Goal: Task Accomplishment & Management: Manage account settings

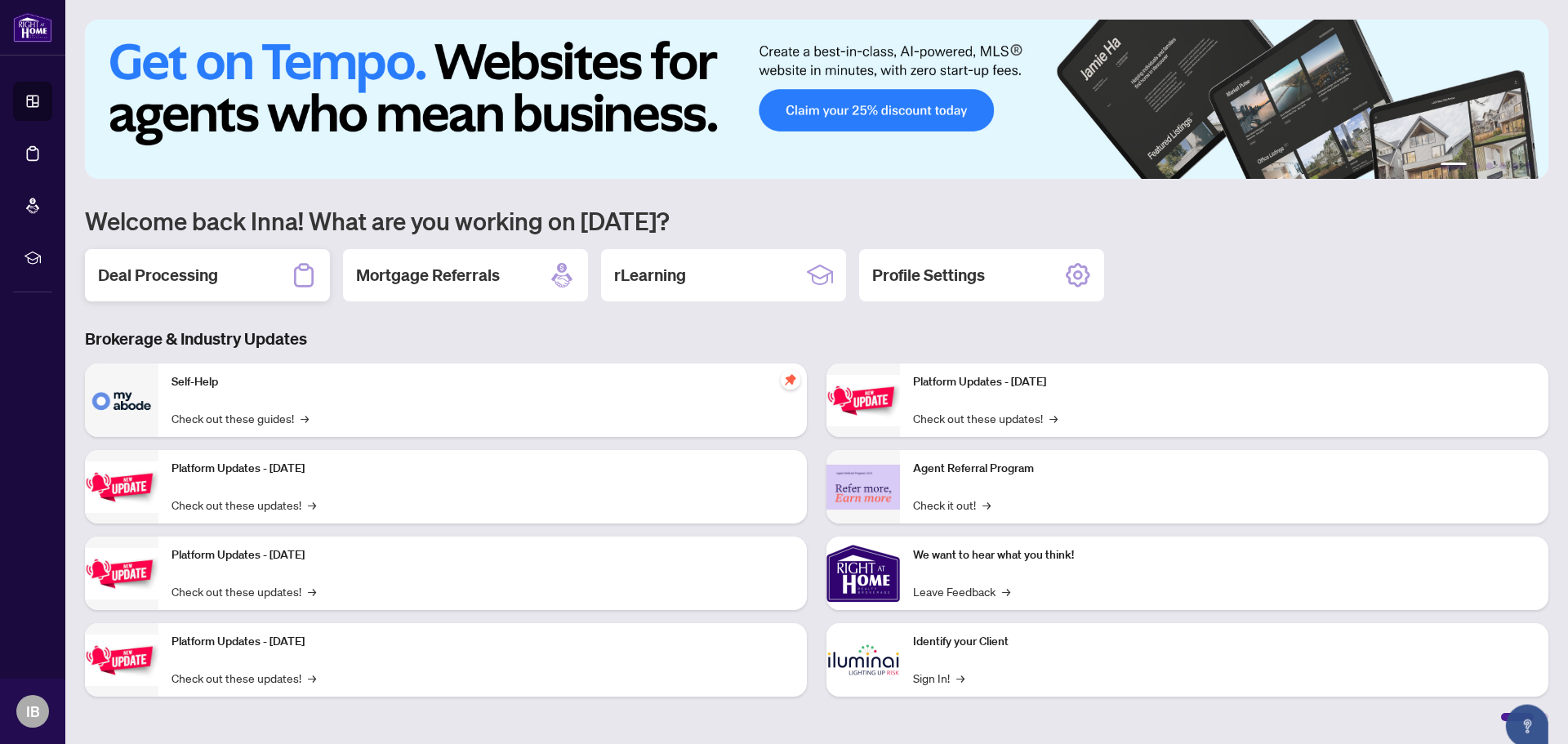
click at [152, 272] on h2 "Deal Processing" at bounding box center [158, 276] width 120 height 23
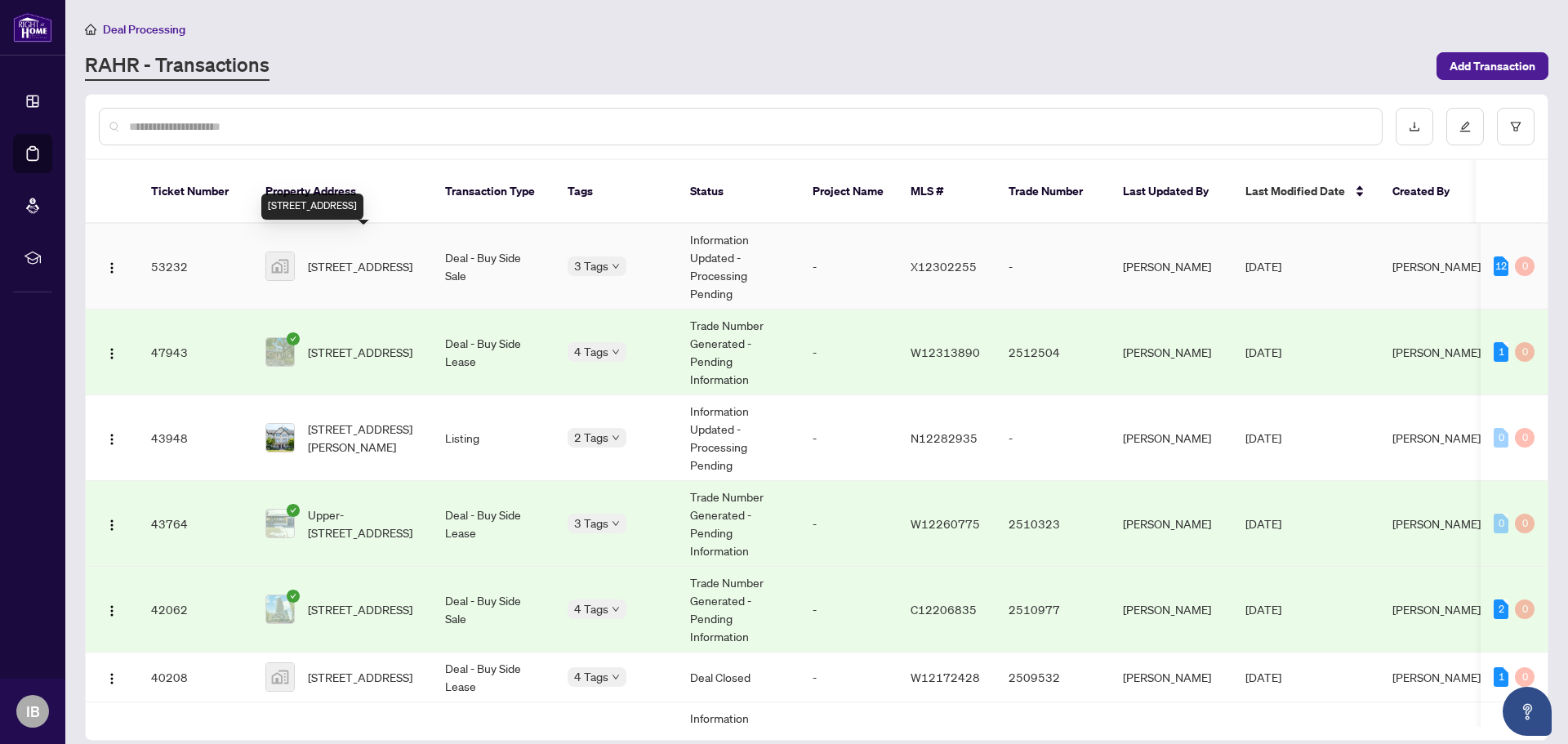
click at [387, 258] on span "[STREET_ADDRESS]" at bounding box center [360, 266] width 104 height 18
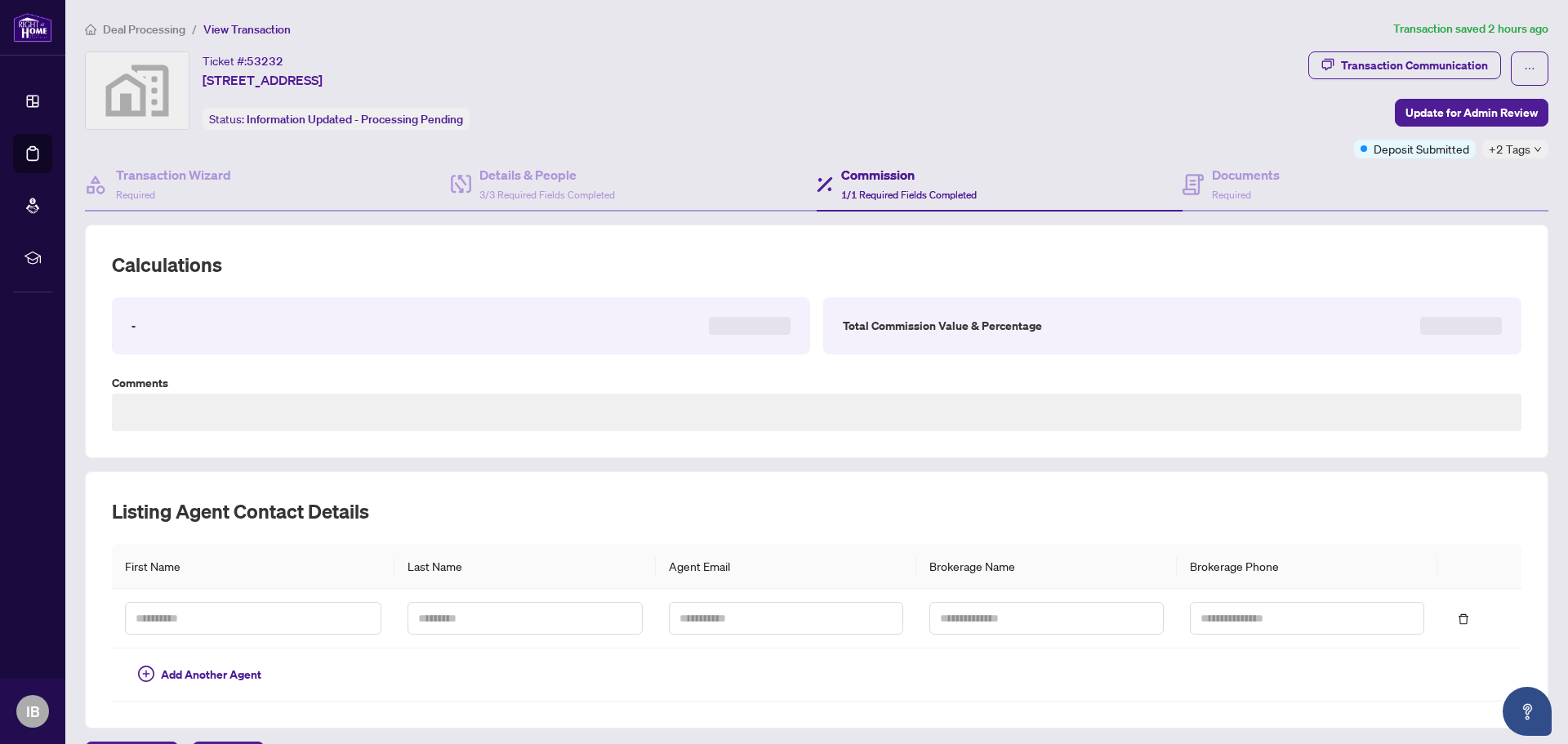
drag, startPoint x: 387, startPoint y: 234, endPoint x: 869, endPoint y: 181, distance: 484.9
click at [869, 181] on h4 "Commission" at bounding box center [909, 174] width 135 height 20
